Goal: Task Accomplishment & Management: Use online tool/utility

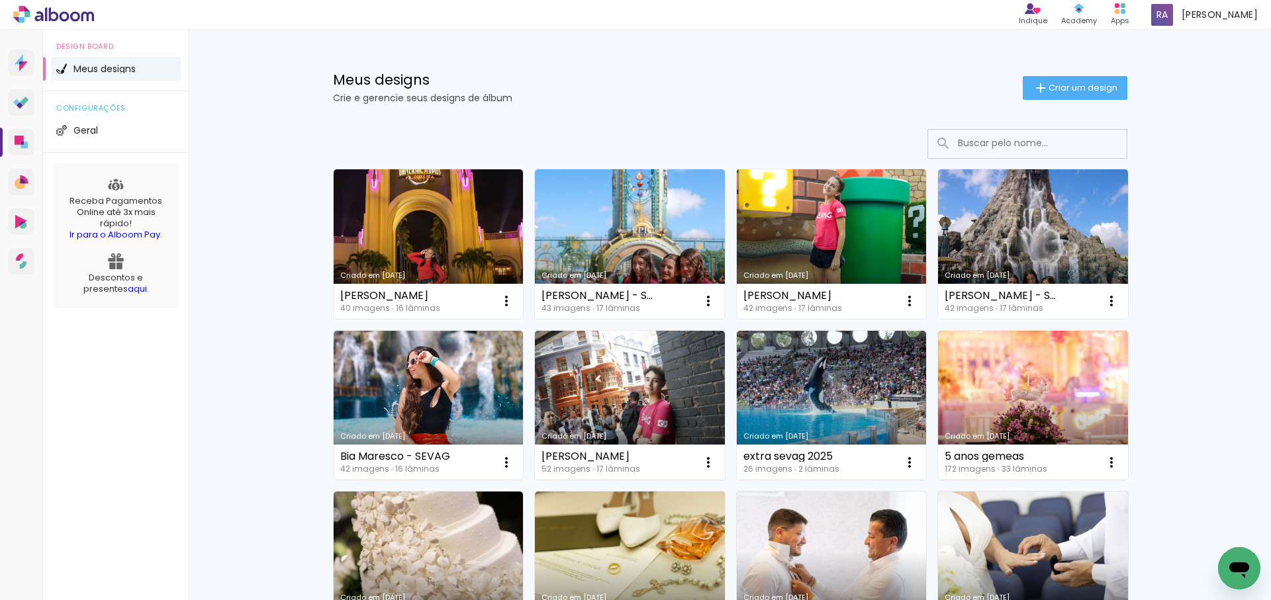
click at [818, 247] on link "Criado em [DATE]" at bounding box center [832, 244] width 190 height 150
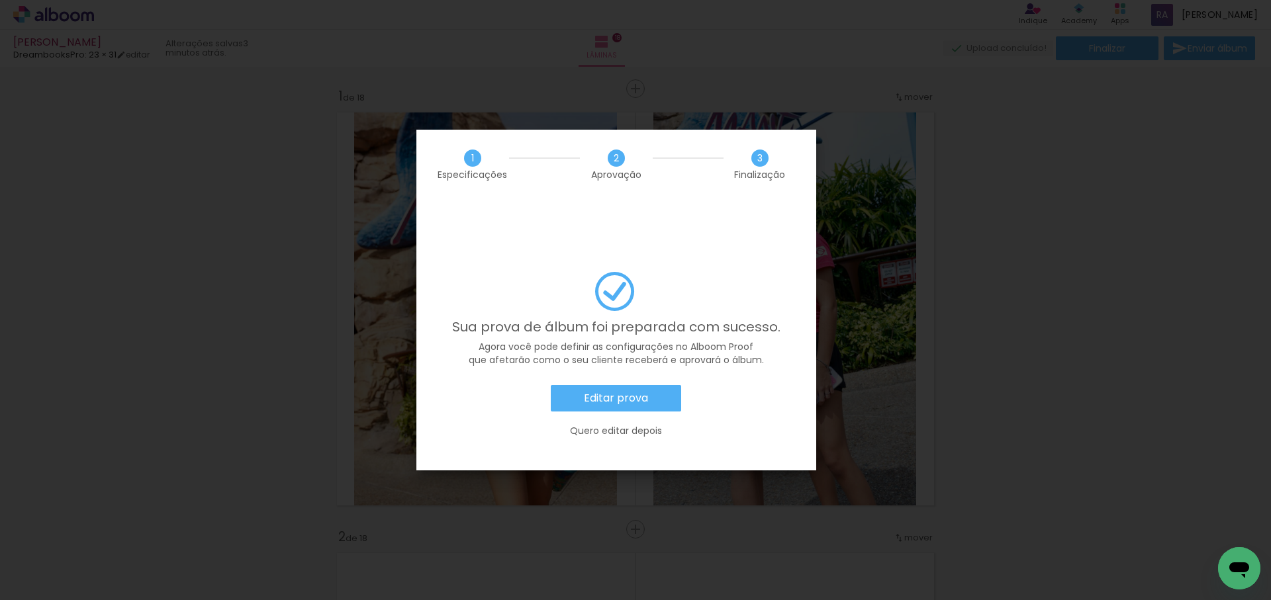
scroll to position [0, 2326]
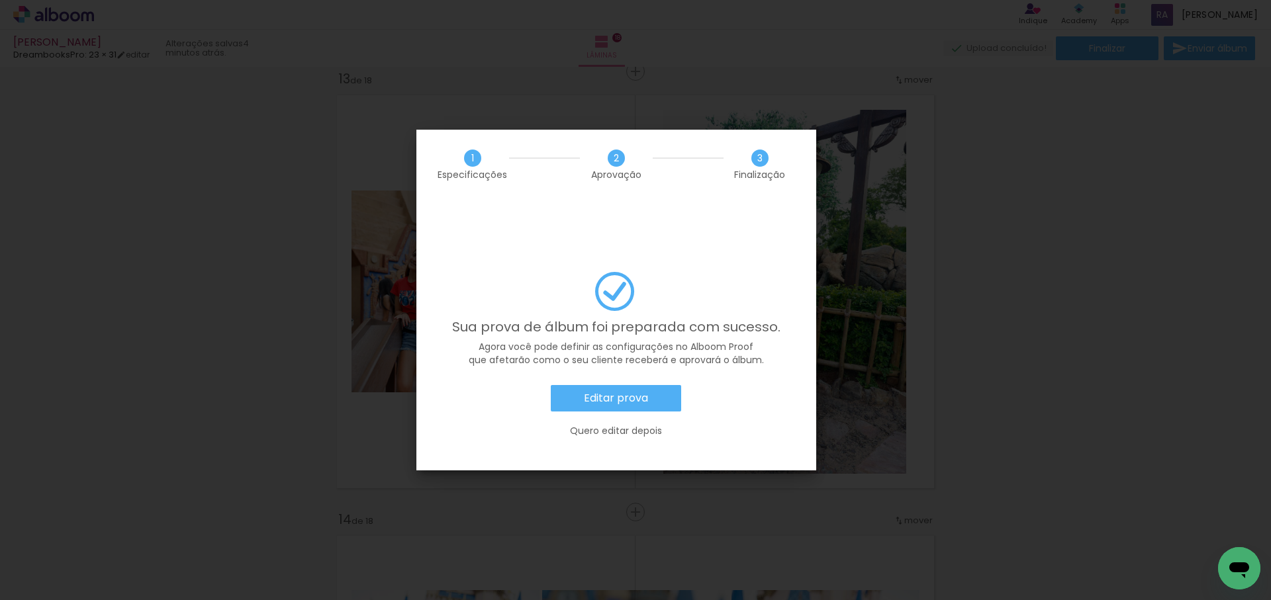
click at [0, 0] on slot "Editar prova" at bounding box center [0, 0] width 0 height 0
click at [0, 0] on iron-overlay-backdrop at bounding box center [635, 300] width 1271 height 600
